Goal: Information Seeking & Learning: Learn about a topic

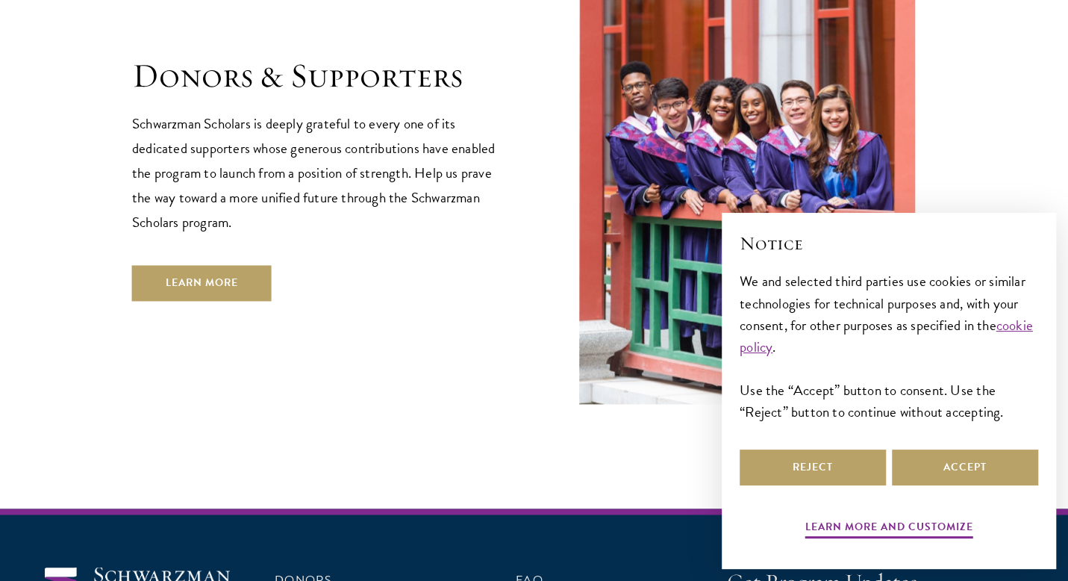
scroll to position [4513, 0]
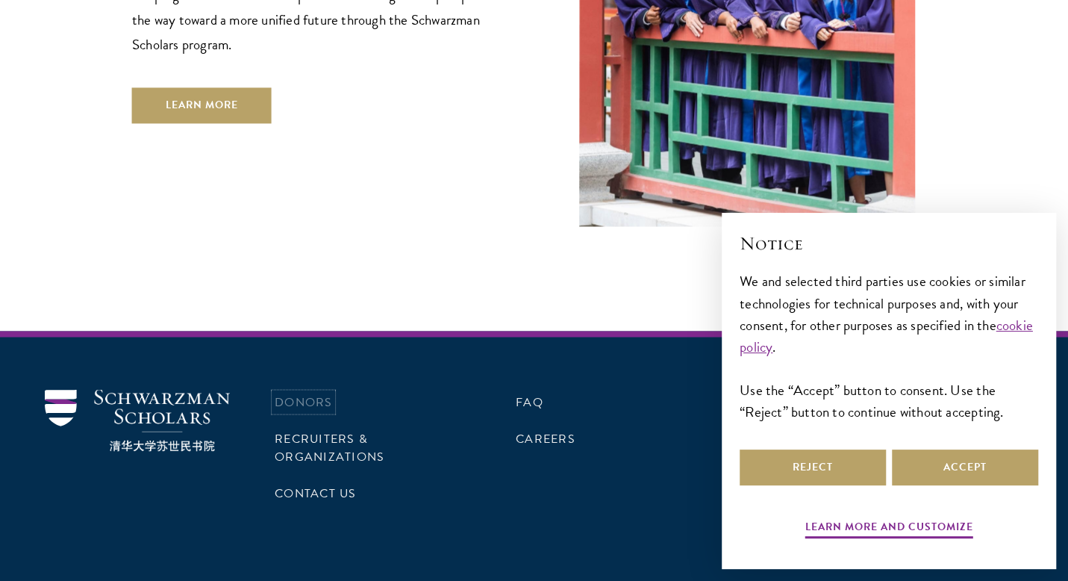
click at [302, 393] on link "Donors" at bounding box center [303, 402] width 57 height 18
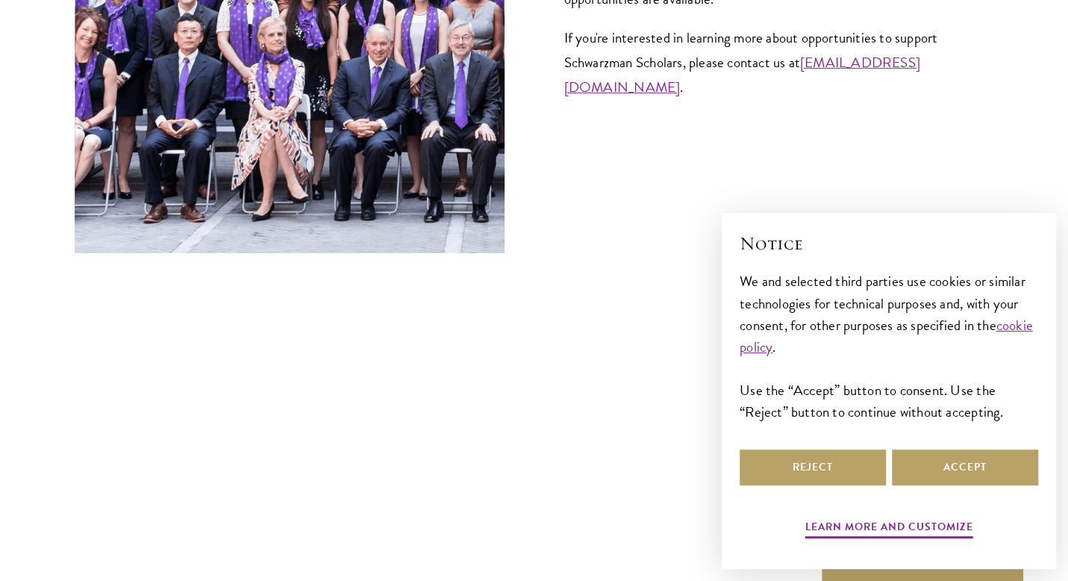
scroll to position [6176, 0]
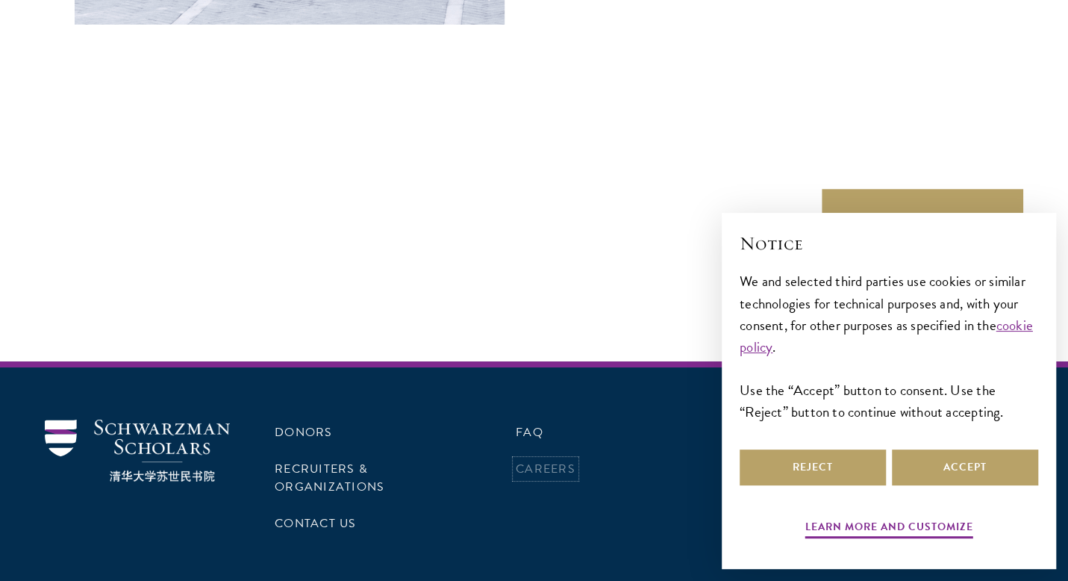
click at [551, 460] on link "Careers" at bounding box center [546, 469] width 60 height 18
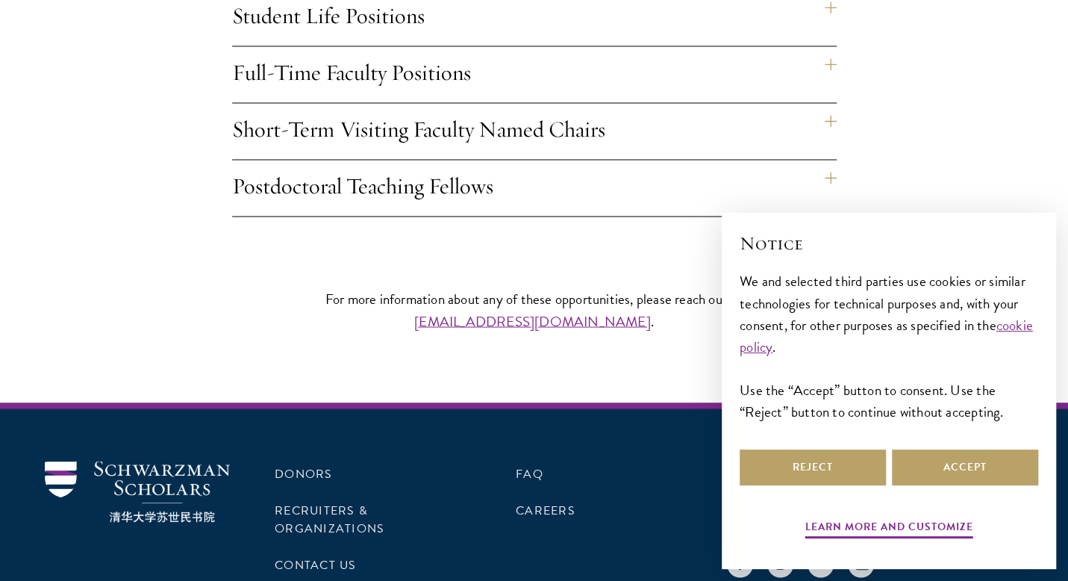
scroll to position [1403, 0]
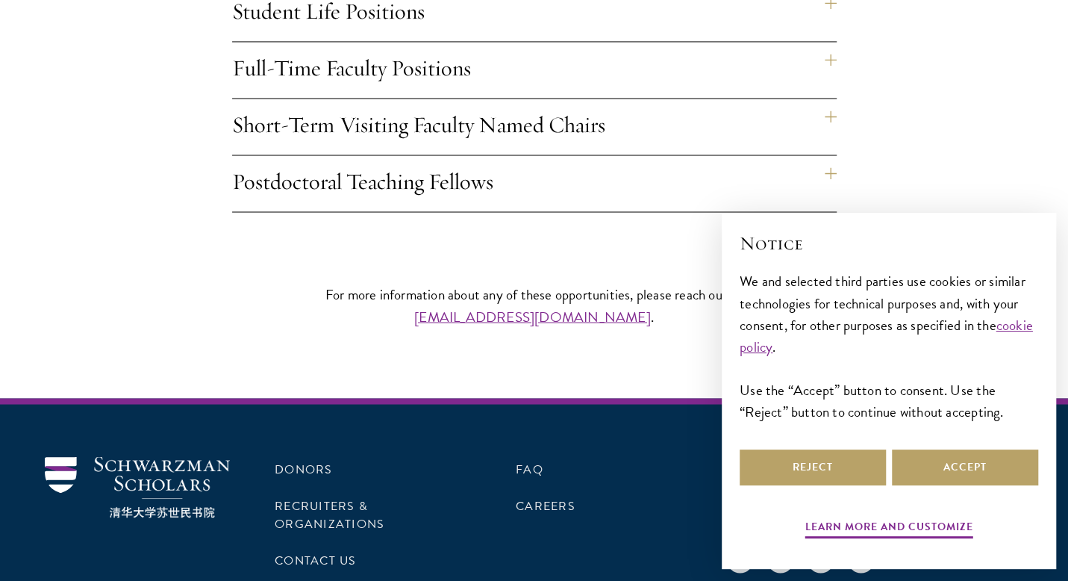
click at [826, 42] on h4 "Full-Time Faculty Positions" at bounding box center [534, 70] width 605 height 56
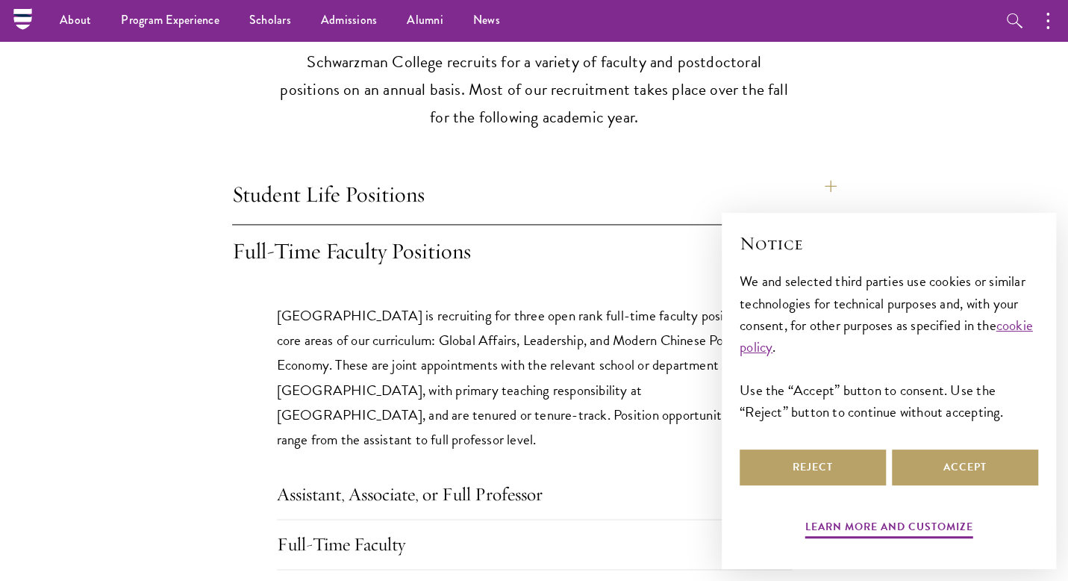
scroll to position [1219, 0]
click at [827, 169] on h4 "Student Life Positions" at bounding box center [534, 197] width 605 height 56
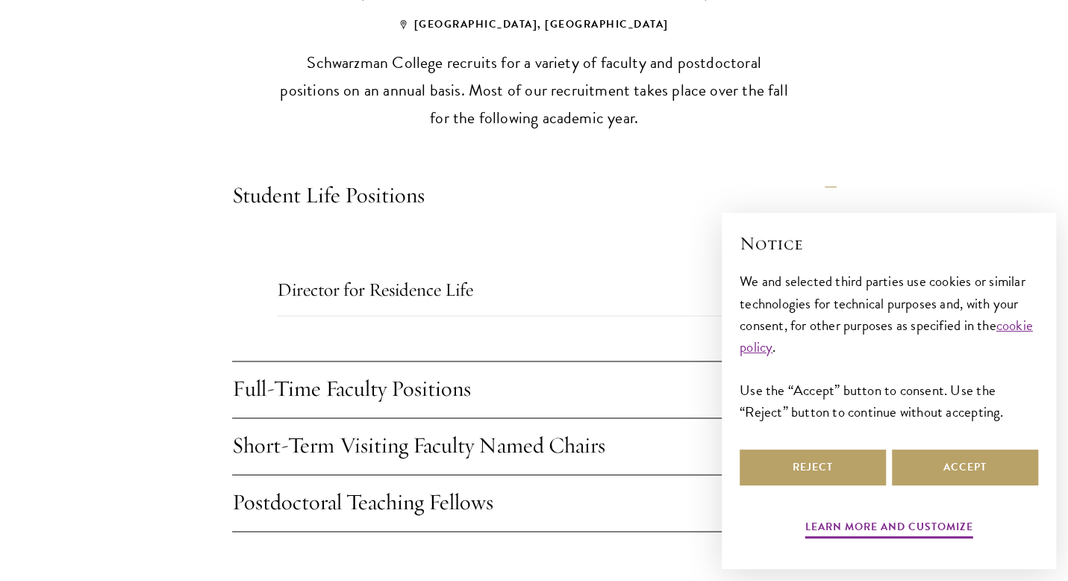
scroll to position [1388, 0]
